Goal: Task Accomplishment & Management: Manage account settings

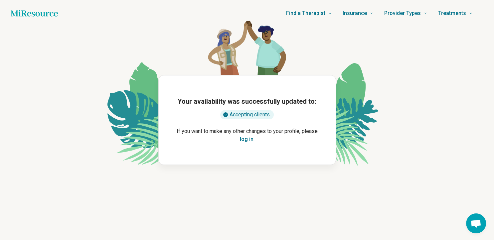
click at [246, 141] on button "log in" at bounding box center [247, 140] width 14 height 8
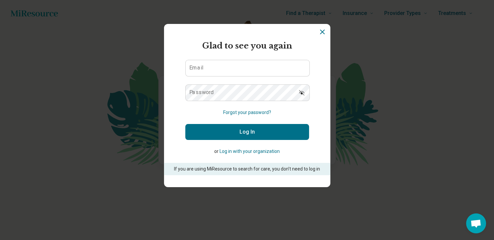
type input "**********"
click at [244, 133] on button "Log In" at bounding box center [247, 132] width 124 height 16
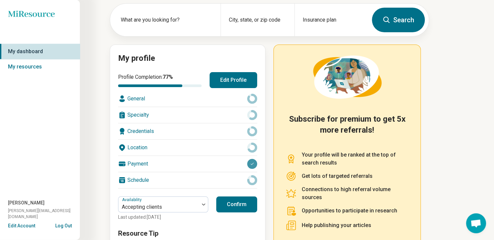
scroll to position [46, 0]
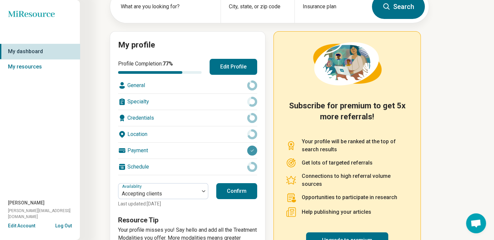
click at [144, 135] on div "Location" at bounding box center [187, 135] width 139 height 16
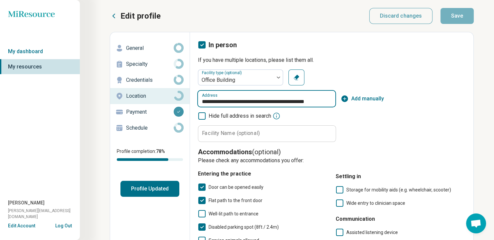
click at [220, 104] on input "**********" at bounding box center [267, 99] width 138 height 16
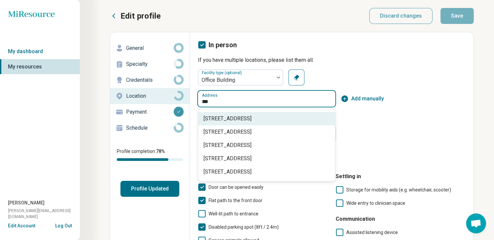
click at [242, 118] on span "[STREET_ADDRESS]" at bounding box center [268, 119] width 129 height 8
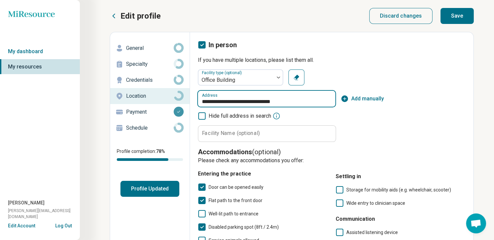
click at [247, 102] on input "**********" at bounding box center [267, 99] width 138 height 16
type input "**********"
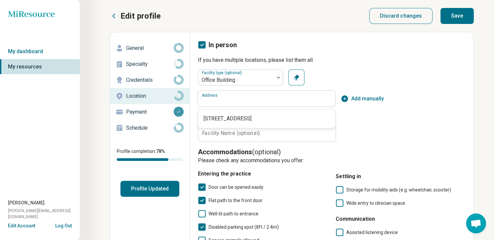
click at [367, 107] on div "Address Add manually" at bounding box center [332, 99] width 268 height 16
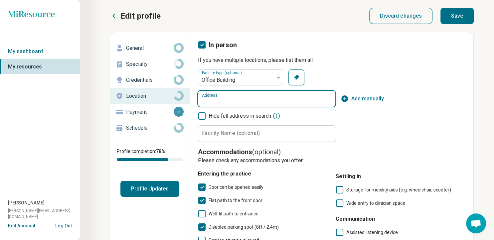
click at [295, 102] on input "Address" at bounding box center [267, 99] width 138 height 16
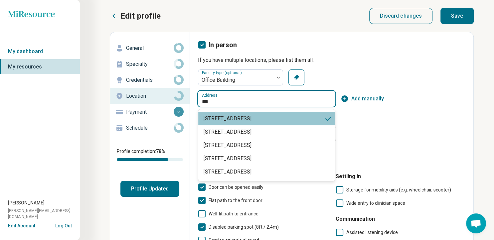
type input "**********"
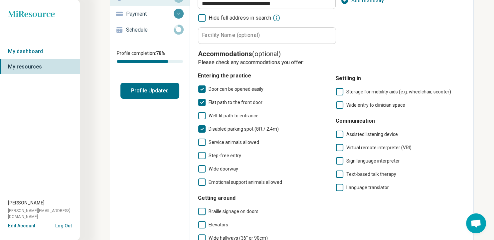
scroll to position [180, 0]
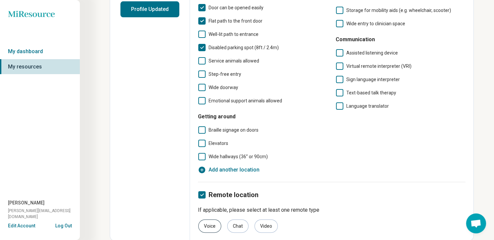
click at [208, 224] on div "Voice" at bounding box center [209, 226] width 23 height 13
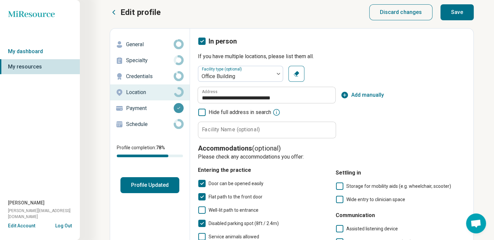
scroll to position [0, 0]
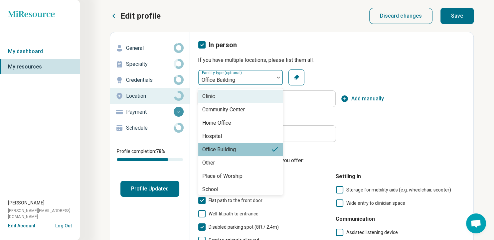
click at [281, 78] on div at bounding box center [278, 78] width 9 height 2
click at [240, 149] on div "Office Building" at bounding box center [240, 149] width 85 height 13
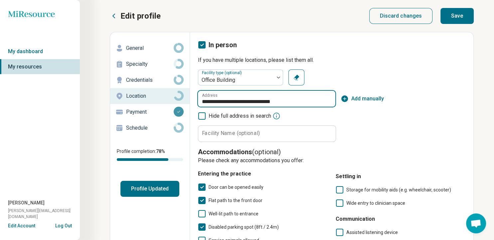
click at [298, 102] on input "**********" at bounding box center [267, 99] width 138 height 16
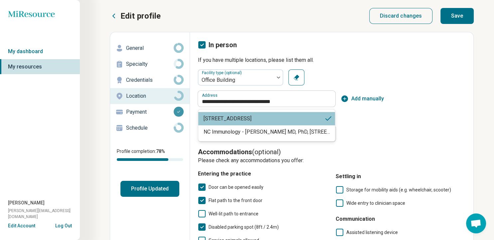
type input "**********"
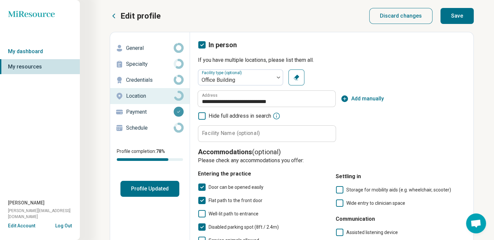
click at [419, 67] on div "**********" at bounding box center [332, 201] width 268 height 322
click at [455, 16] on button "Save" at bounding box center [457, 16] width 33 height 16
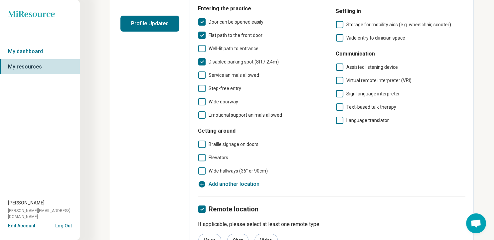
scroll to position [167, 0]
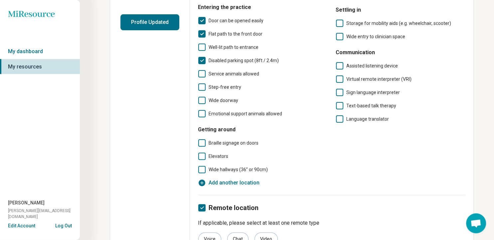
click at [203, 158] on icon at bounding box center [201, 156] width 7 height 7
click at [203, 168] on icon at bounding box center [201, 169] width 7 height 7
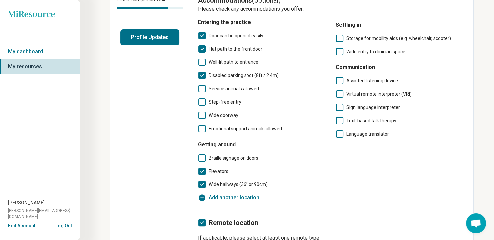
scroll to position [149, 0]
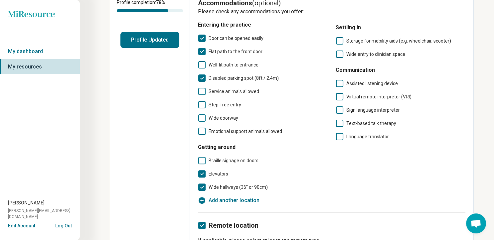
click at [232, 104] on span "Step-free entry" at bounding box center [225, 104] width 33 height 5
click at [201, 117] on icon at bounding box center [201, 118] width 7 height 7
click at [203, 64] on icon at bounding box center [201, 64] width 7 height 7
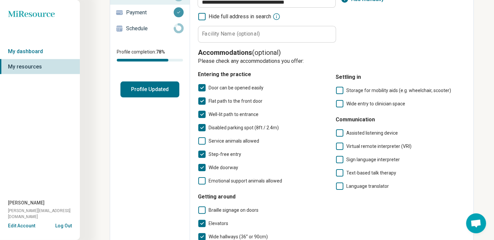
scroll to position [0, 0]
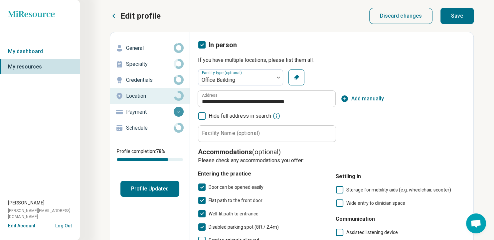
click at [467, 10] on button "Save" at bounding box center [457, 16] width 33 height 16
click at [145, 128] on p "Schedule" at bounding box center [150, 128] width 48 height 8
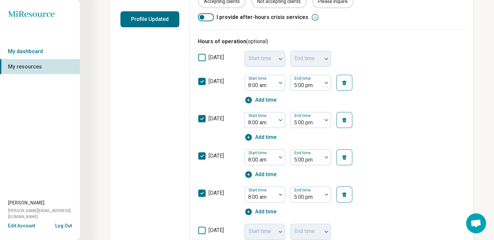
scroll to position [109, 0]
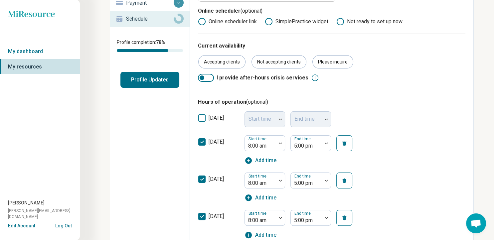
click at [209, 78] on div at bounding box center [206, 78] width 16 height 8
click at [209, 78] on div at bounding box center [210, 78] width 5 height 5
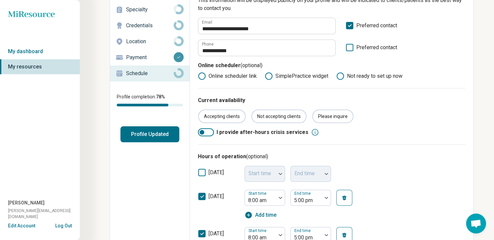
scroll to position [0, 0]
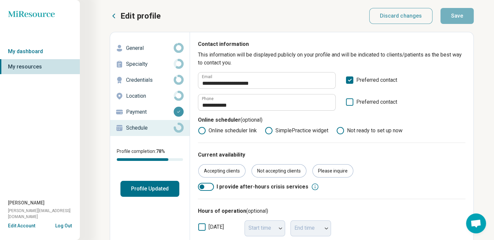
click at [144, 64] on p "Specialty" at bounding box center [150, 64] width 48 height 8
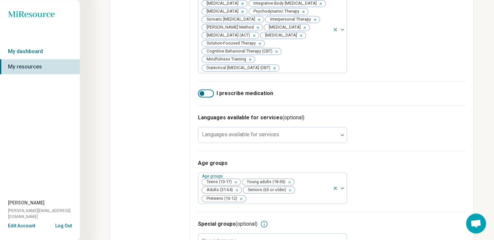
scroll to position [421, 0]
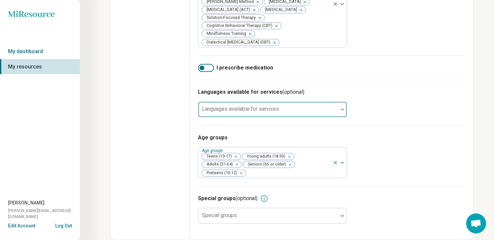
click at [343, 107] on div at bounding box center [342, 109] width 9 height 15
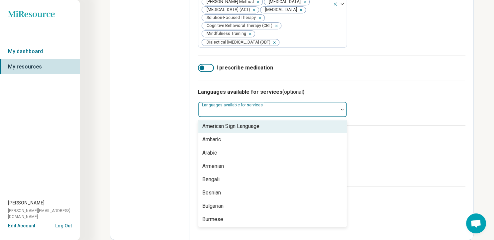
scroll to position [0, 0]
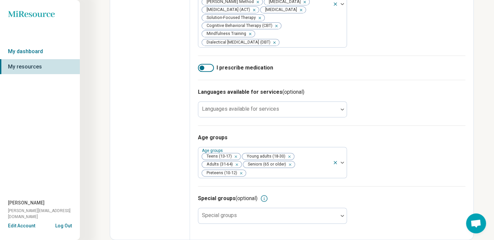
click at [406, 88] on div "Languages available for services (optional) Languages available for services" at bounding box center [332, 103] width 268 height 46
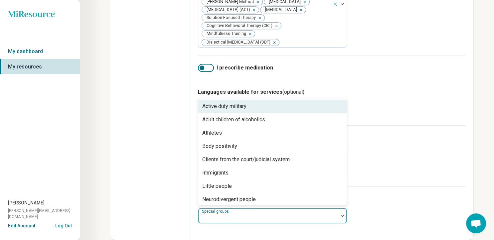
click at [335, 218] on div at bounding box center [268, 218] width 135 height 9
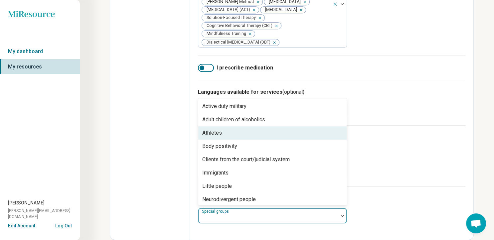
click at [406, 182] on div "Age groups Age groups Teens (13-17) Young adults (18-30) Adults (31-64) Seniors…" at bounding box center [332, 156] width 268 height 61
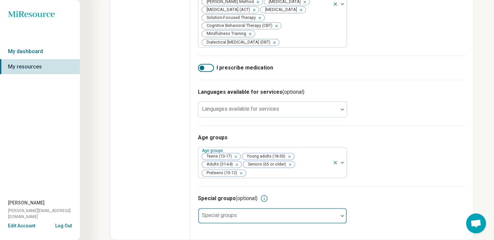
click at [344, 214] on div at bounding box center [342, 215] width 9 height 15
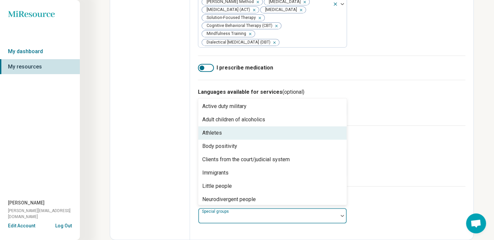
click at [271, 131] on div "Athletes" at bounding box center [272, 133] width 149 height 13
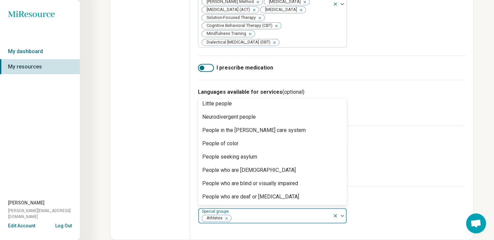
scroll to position [69, 0]
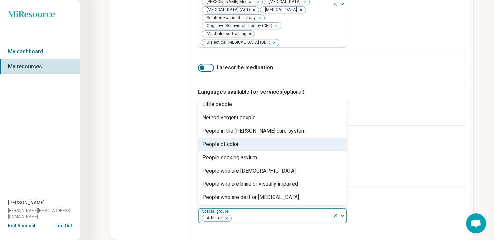
click at [283, 147] on div "People of color" at bounding box center [272, 144] width 149 height 13
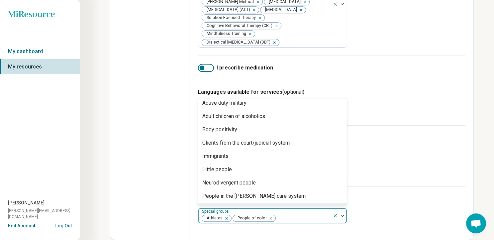
scroll to position [0, 0]
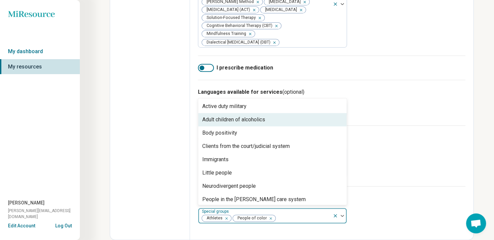
click at [235, 125] on div "Adult children of alcoholics" at bounding box center [272, 119] width 149 height 13
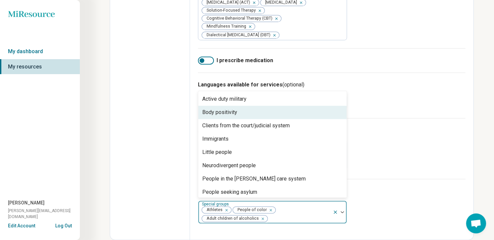
click at [235, 119] on div "Body positivity" at bounding box center [272, 112] width 149 height 13
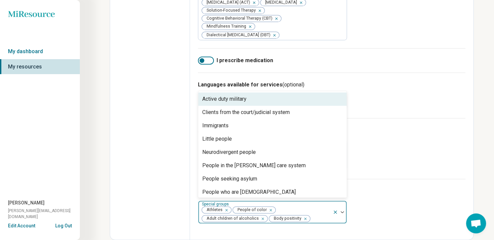
click at [234, 103] on div "Active duty military" at bounding box center [224, 99] width 44 height 8
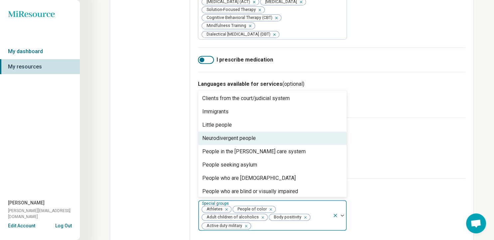
click at [245, 145] on div "Neurodivergent people" at bounding box center [272, 138] width 149 height 13
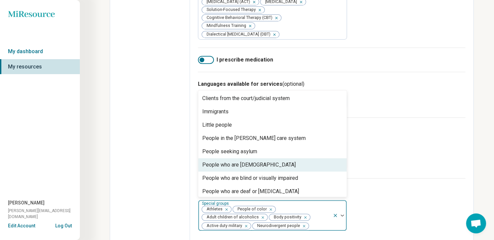
click at [257, 169] on div "People who are [DEMOGRAPHIC_DATA]" at bounding box center [249, 165] width 94 height 8
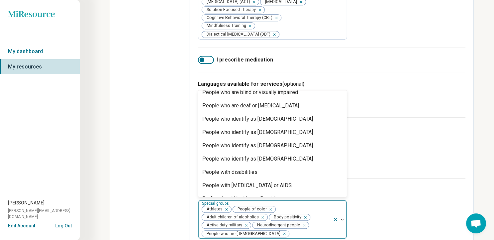
scroll to position [74, 0]
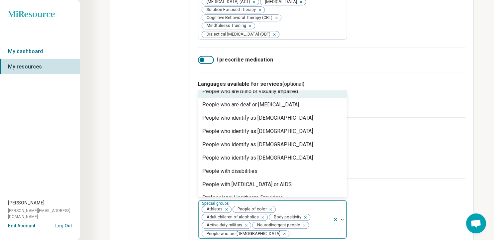
click at [298, 98] on div "People who are blind or visually impaired" at bounding box center [272, 91] width 149 height 13
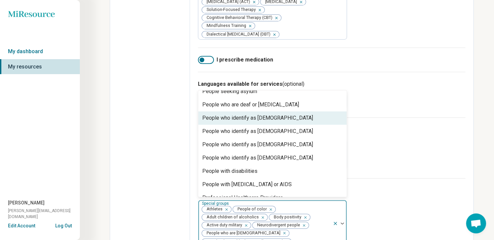
click at [262, 122] on div "People who identify as [DEMOGRAPHIC_DATA]" at bounding box center [257, 118] width 111 height 8
click at [263, 122] on div "People who identify as [DEMOGRAPHIC_DATA]" at bounding box center [257, 118] width 111 height 8
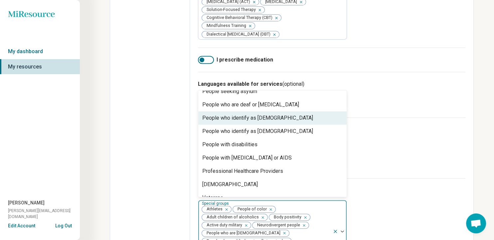
click at [263, 122] on div "People who identify as [DEMOGRAPHIC_DATA]" at bounding box center [257, 118] width 111 height 8
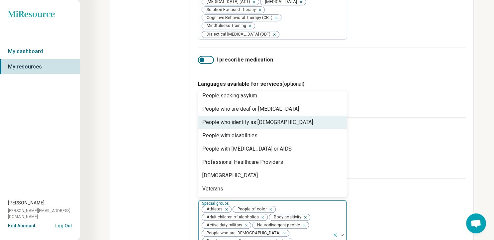
click at [263, 127] on div "People who identify as [DEMOGRAPHIC_DATA]" at bounding box center [257, 123] width 111 height 8
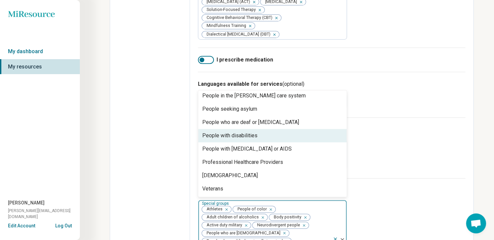
click at [259, 142] on div "People with disabilities" at bounding box center [272, 135] width 149 height 13
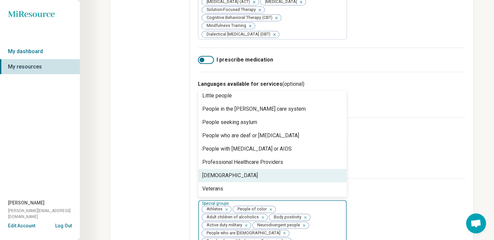
click at [262, 182] on div "[DEMOGRAPHIC_DATA]" at bounding box center [272, 175] width 149 height 13
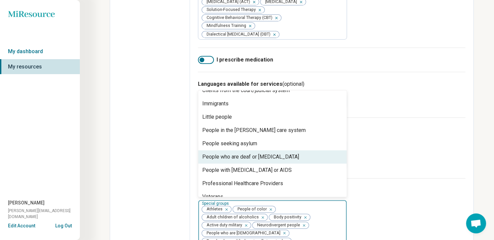
scroll to position [16, 0]
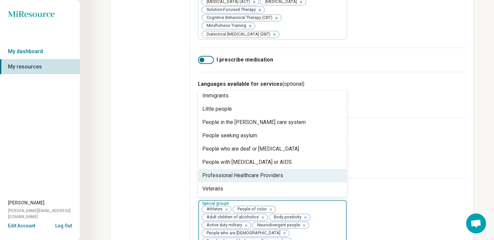
click at [305, 182] on div "Professional Healthcare Providers" at bounding box center [272, 175] width 149 height 13
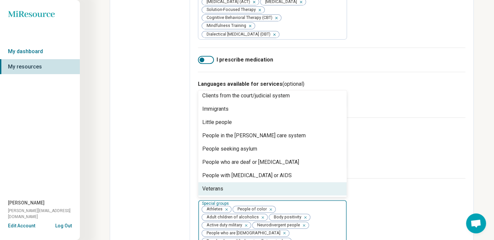
click at [291, 196] on div "Veterans" at bounding box center [272, 188] width 149 height 13
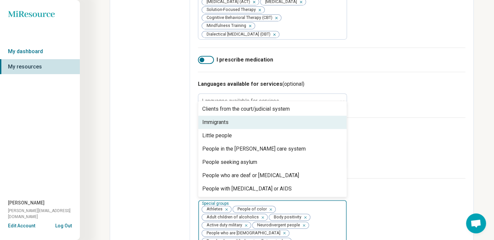
click at [329, 129] on div "Immigrants" at bounding box center [272, 122] width 149 height 13
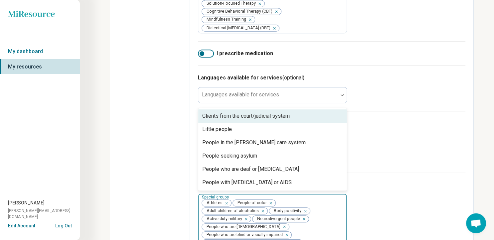
scroll to position [391, 0]
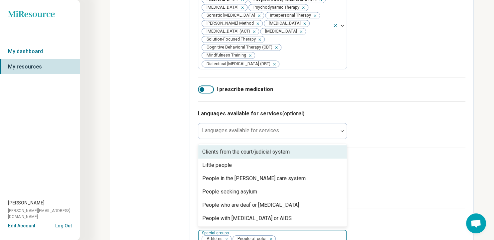
click at [430, 194] on div "Age groups Age groups Teens (13-17) Young adults (18-30) Adults (31-64) Seniors…" at bounding box center [332, 177] width 268 height 61
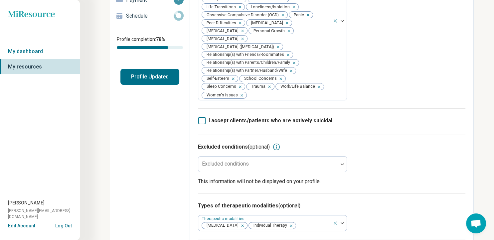
scroll to position [0, 0]
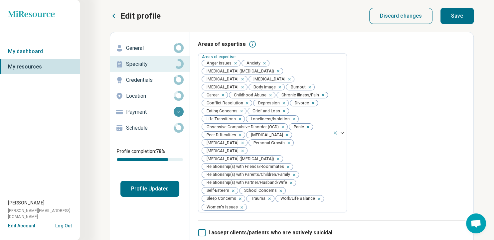
click at [463, 14] on button "Save" at bounding box center [457, 16] width 33 height 16
click at [69, 228] on button "Log Out" at bounding box center [63, 225] width 17 height 5
